Goal: Entertainment & Leisure: Consume media (video, audio)

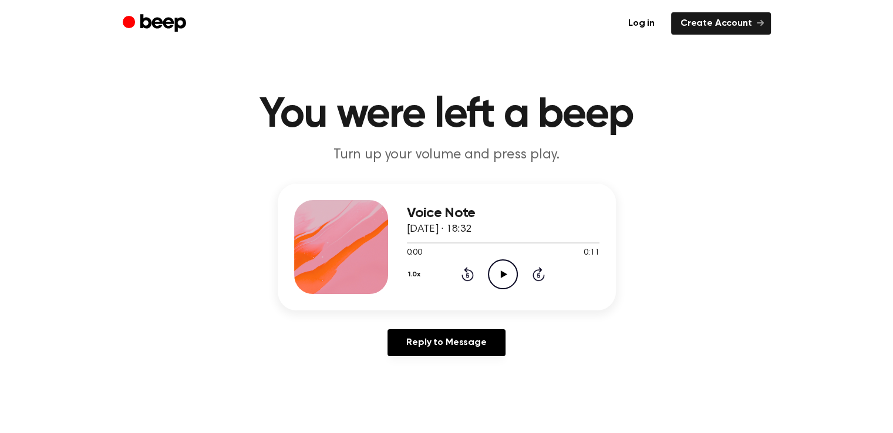
click at [497, 271] on icon "Play Audio" at bounding box center [503, 274] width 30 height 30
click at [507, 278] on icon "Play Audio" at bounding box center [503, 274] width 30 height 30
click at [492, 270] on icon "Play Audio" at bounding box center [503, 274] width 30 height 30
